Goal: Task Accomplishment & Management: Use online tool/utility

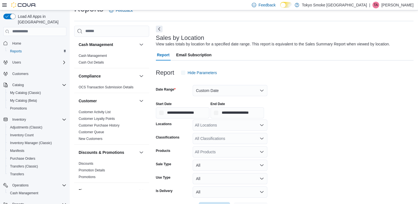
scroll to position [13, 0]
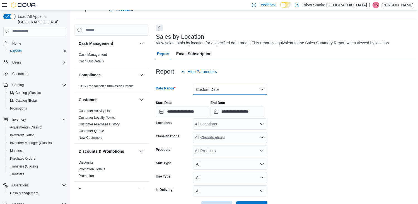
click at [262, 87] on button "Custom Date" at bounding box center [230, 89] width 75 height 11
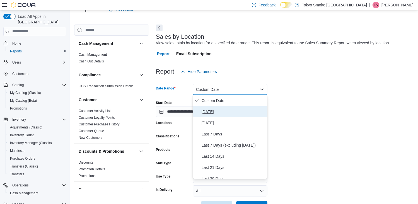
click at [228, 111] on span "[DATE]" at bounding box center [234, 111] width 64 height 7
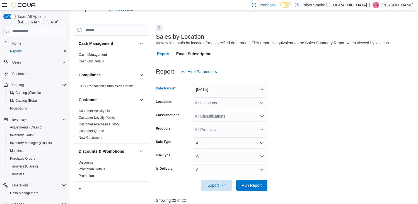
drag, startPoint x: 251, startPoint y: 183, endPoint x: 248, endPoint y: 169, distance: 13.9
click at [251, 183] on span "Run Report" at bounding box center [252, 186] width 20 height 6
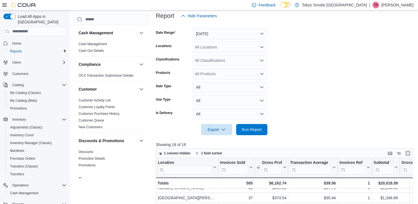
scroll to position [28, 0]
click at [411, 154] on button "Enter fullscreen" at bounding box center [408, 153] width 7 height 7
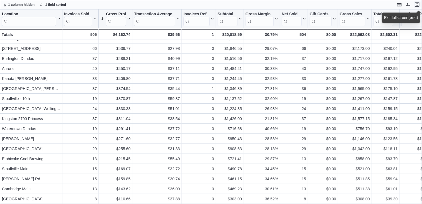
scroll to position [0, 0]
